Goal: Information Seeking & Learning: Find contact information

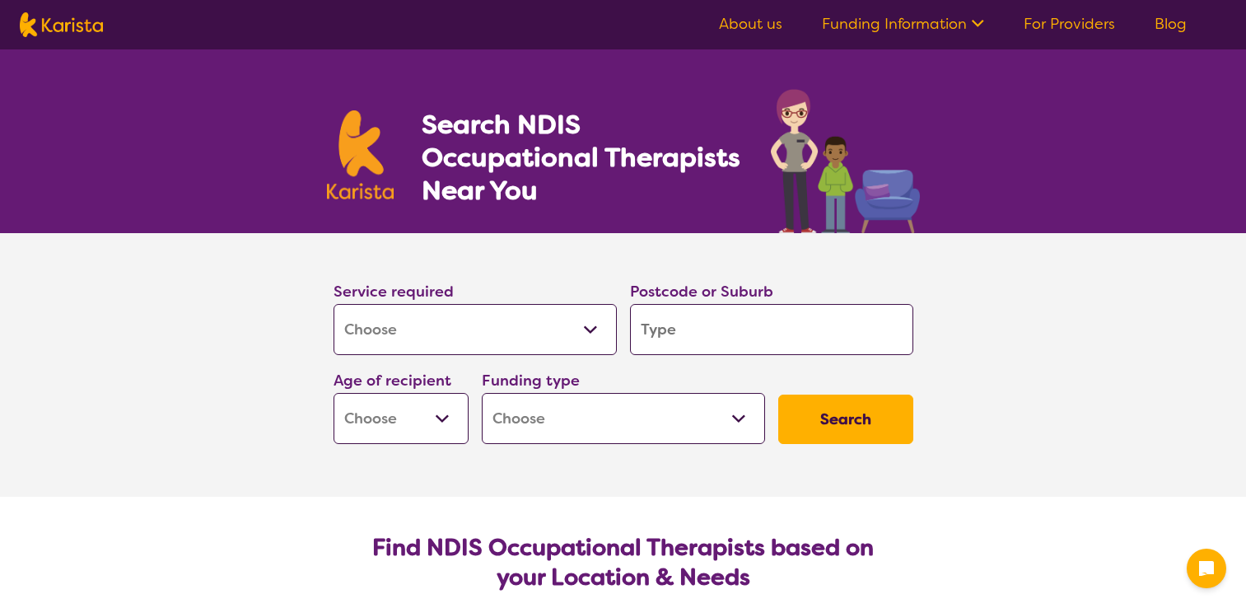
select select "[MEDICAL_DATA]"
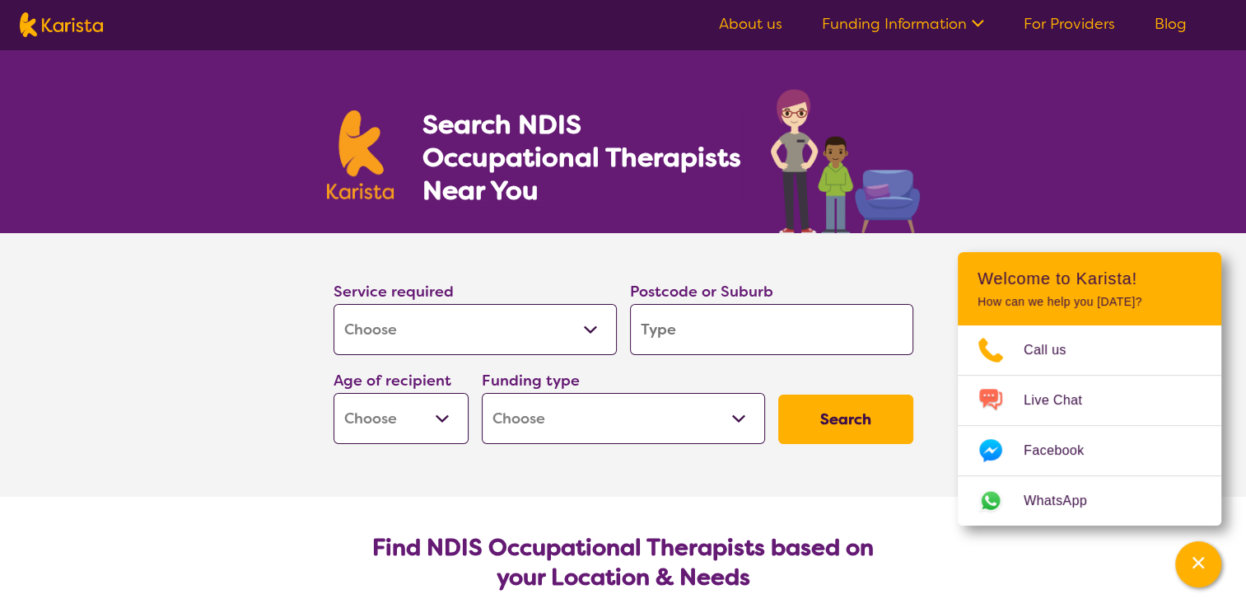
type input "3"
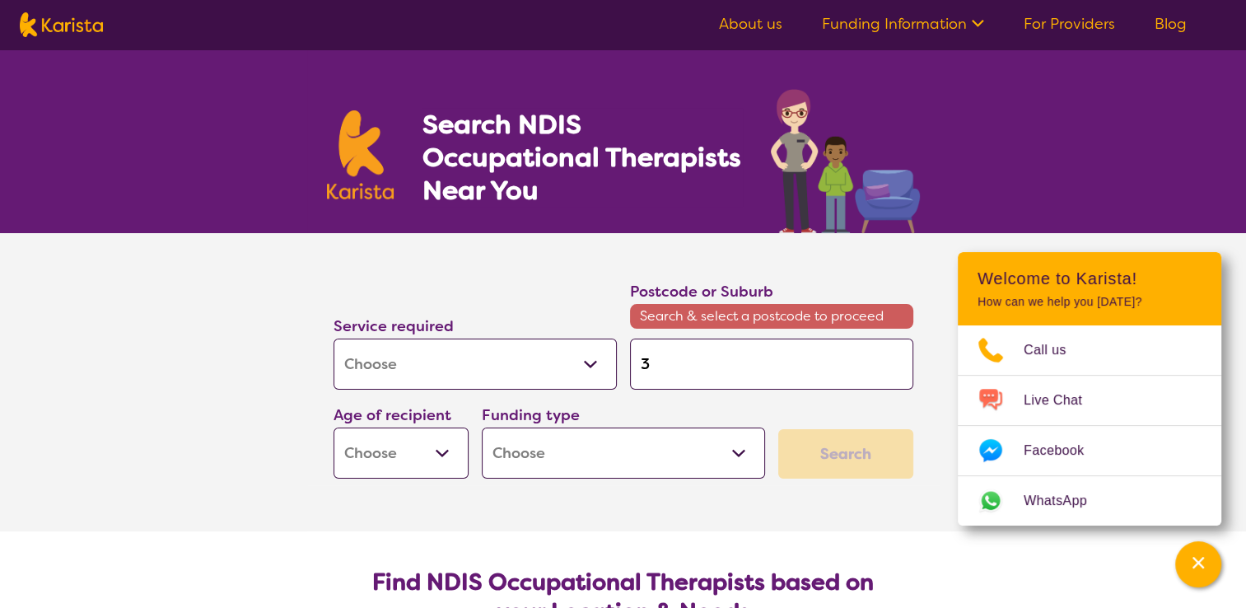
type input "36"
type input "364"
type input "3644"
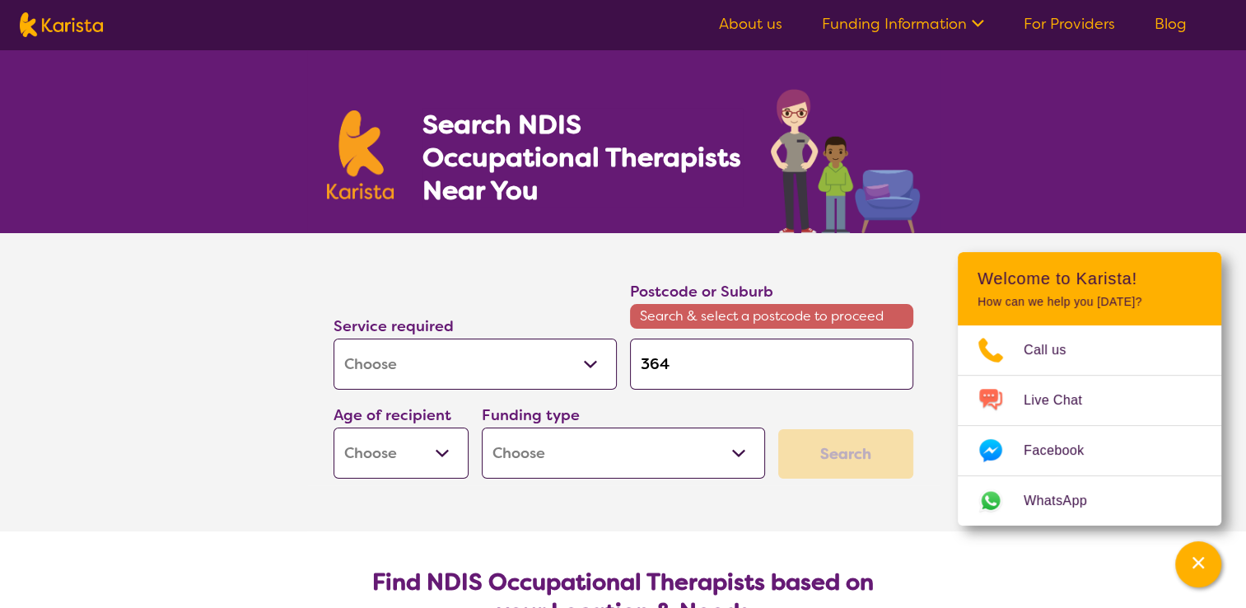
type input "3644"
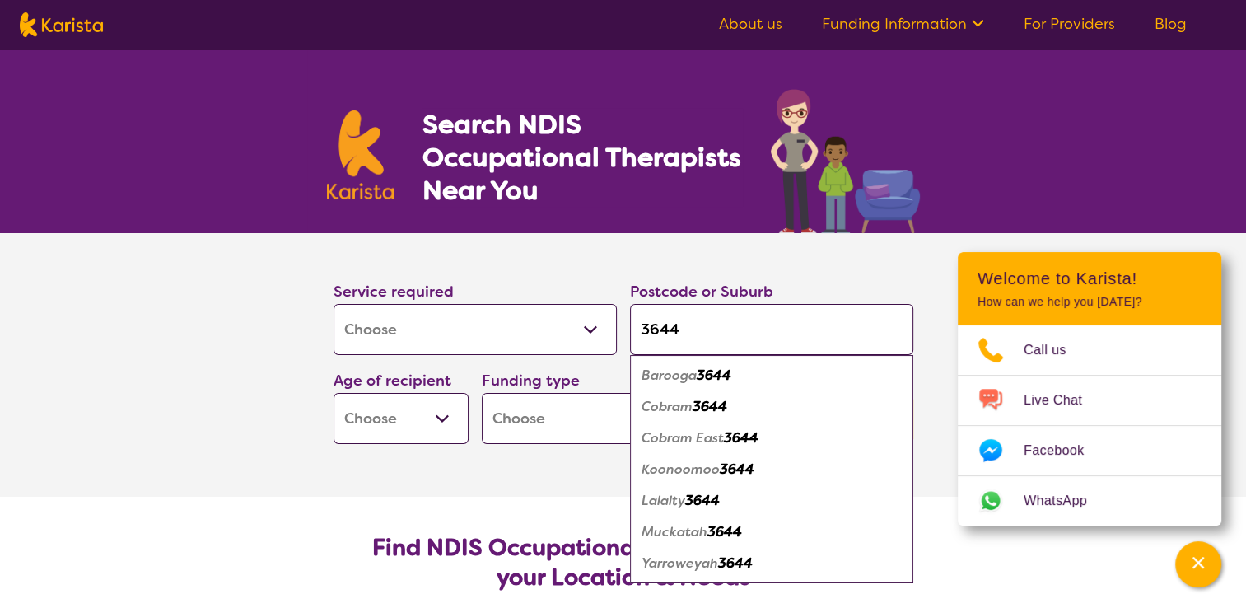
type input "3644"
click at [693, 400] on em "Cobram" at bounding box center [667, 406] width 51 height 17
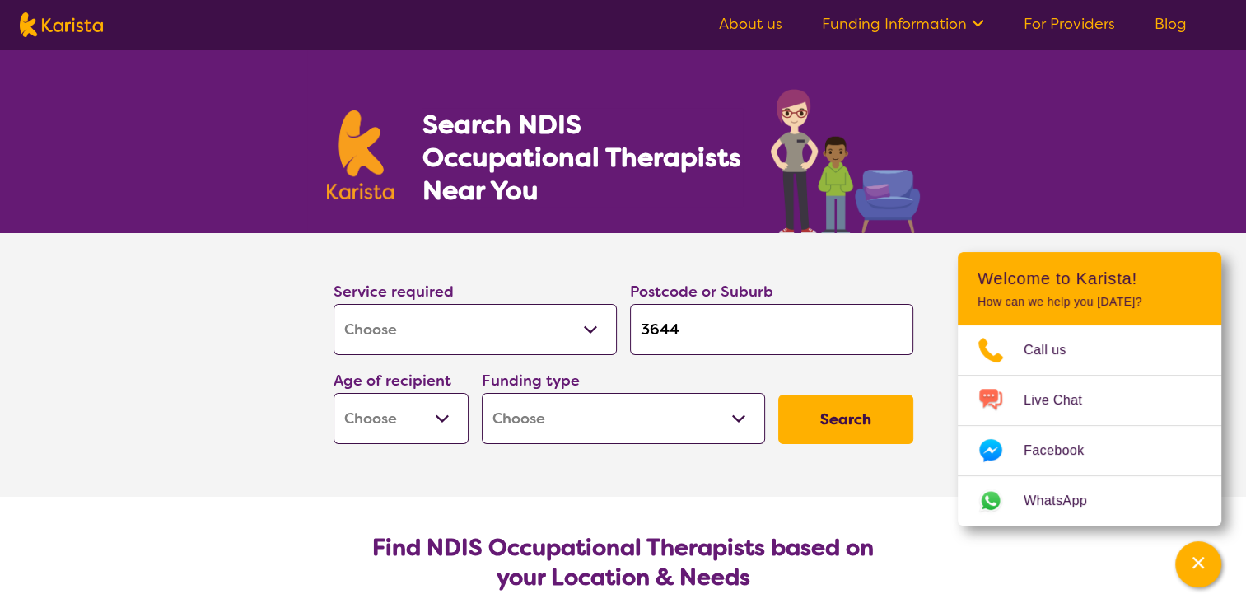
click at [420, 425] on select "Early Childhood - 0 to 9 Child - 10 to 11 Adolescent - 12 to 17 Adult - 18 to 6…" at bounding box center [401, 418] width 135 height 51
select select "AS"
click at [334, 393] on select "Early Childhood - 0 to 9 Child - 10 to 11 Adolescent - 12 to 17 Adult - 18 to 6…" at bounding box center [401, 418] width 135 height 51
select select "AS"
click at [627, 415] on select "Home Care Package (HCP) National Disability Insurance Scheme (NDIS) I don't know" at bounding box center [623, 418] width 283 height 51
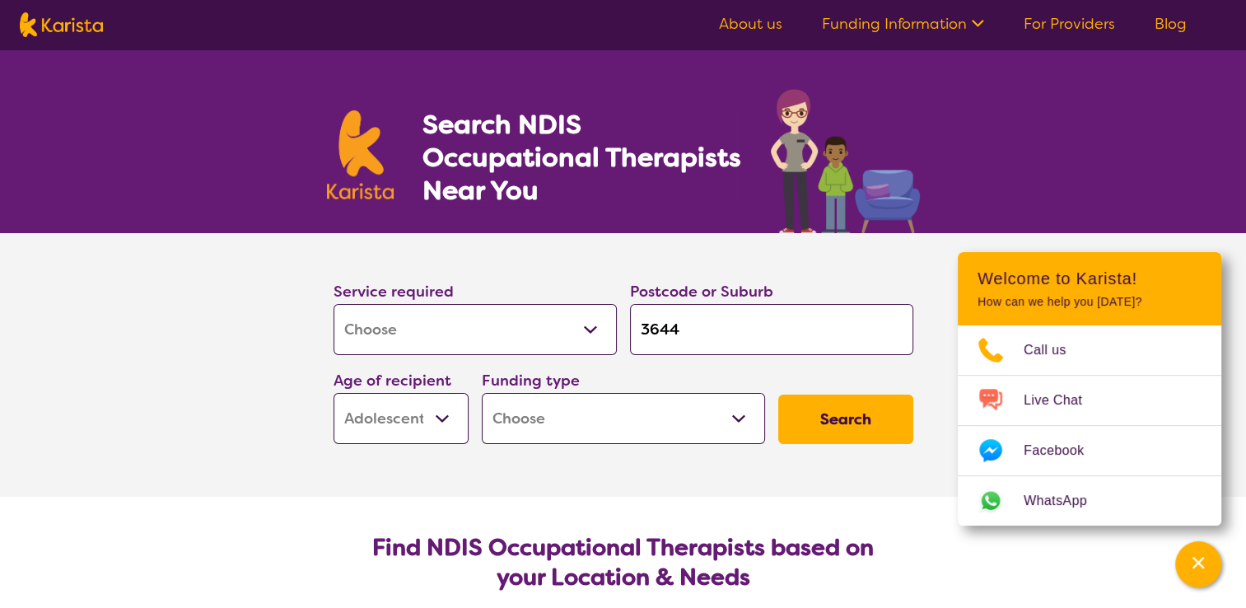
select select "NDIS"
click at [482, 393] on select "Home Care Package (HCP) National Disability Insurance Scheme (NDIS) I don't know" at bounding box center [623, 418] width 283 height 51
select select "NDIS"
click at [875, 410] on button "Search" at bounding box center [845, 419] width 135 height 49
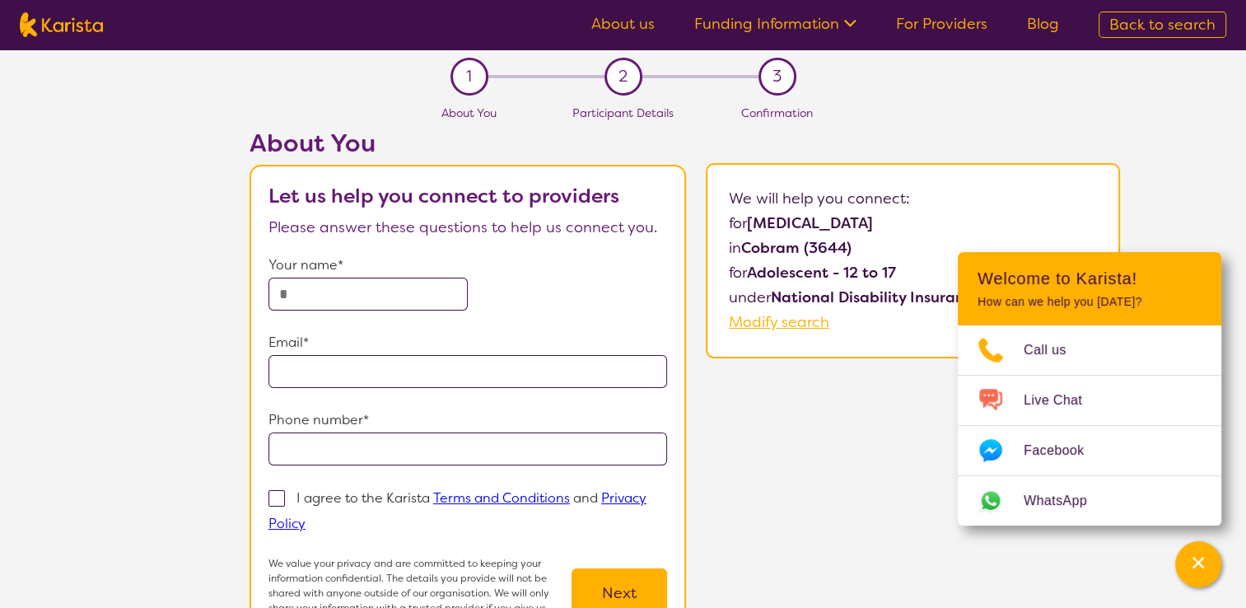
select select "[MEDICAL_DATA]"
select select "AS"
select select "NDIS"
select select "[MEDICAL_DATA]"
select select "AS"
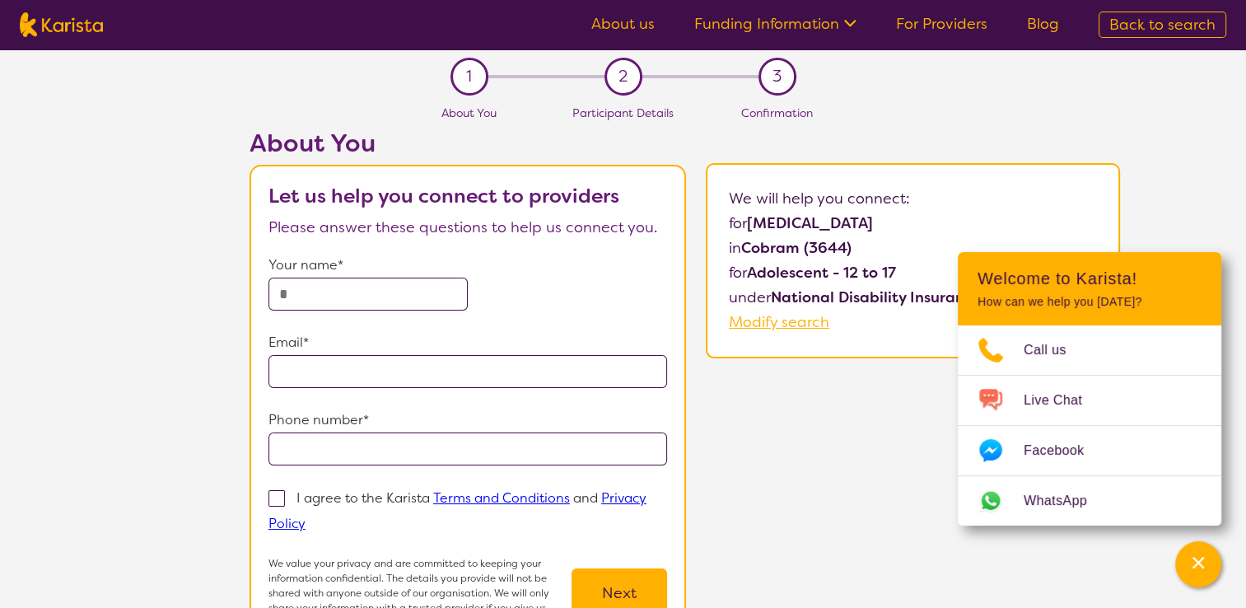
select select "NDIS"
